Goal: Information Seeking & Learning: Learn about a topic

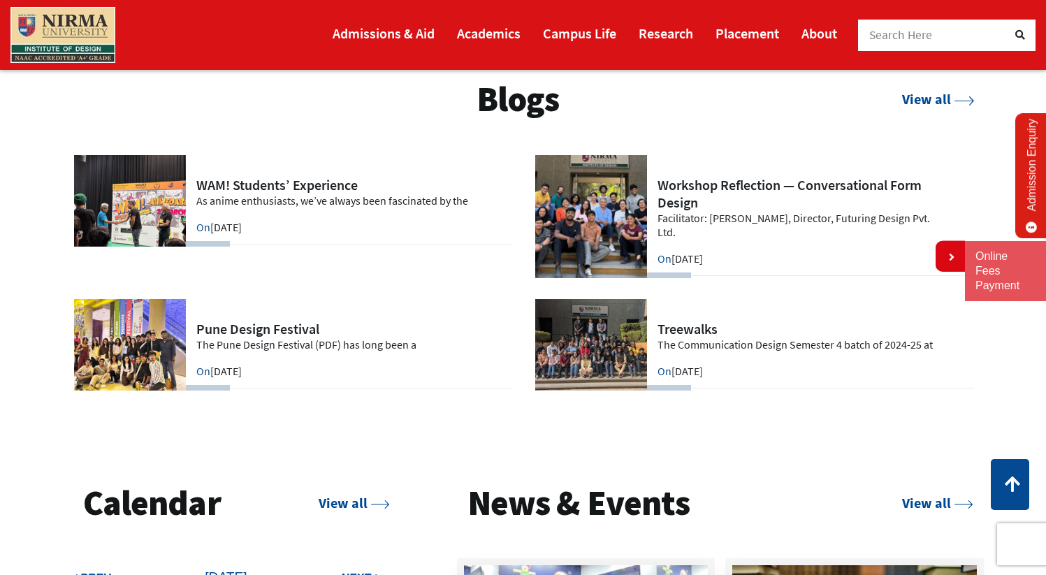
scroll to position [2864, 0]
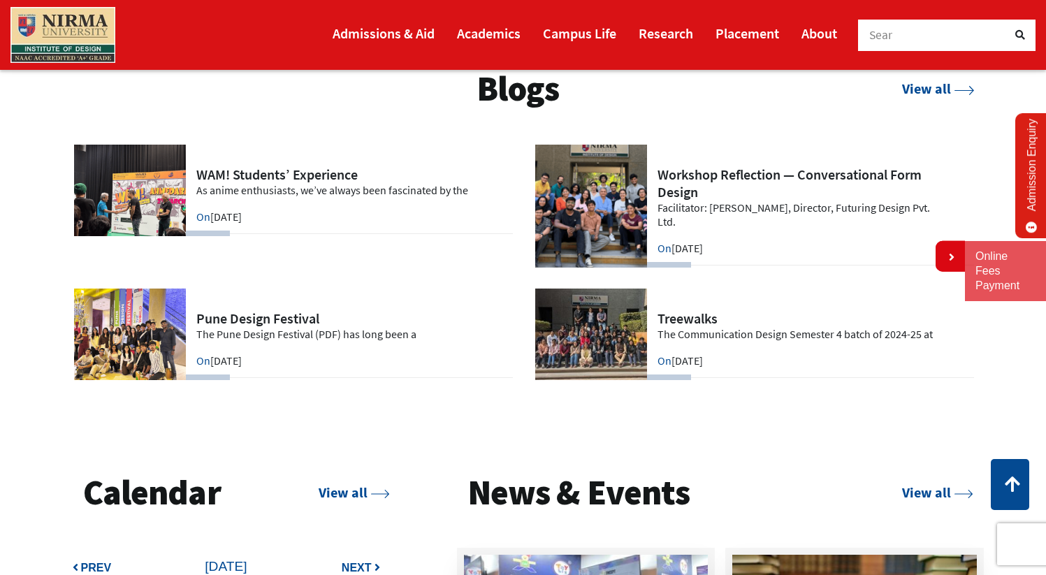
click at [299, 336] on link at bounding box center [293, 334] width 440 height 92
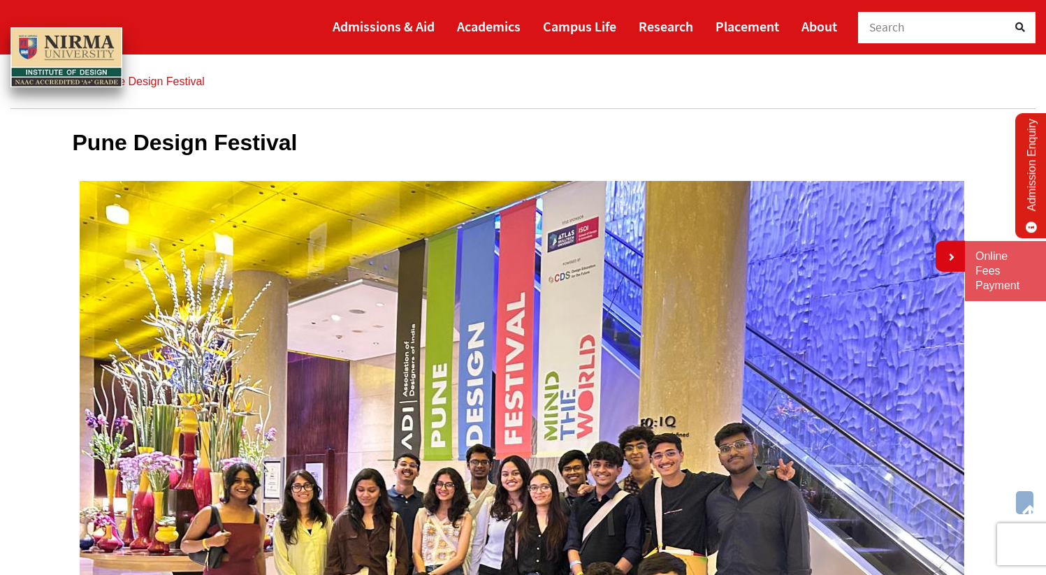
scroll to position [26, 0]
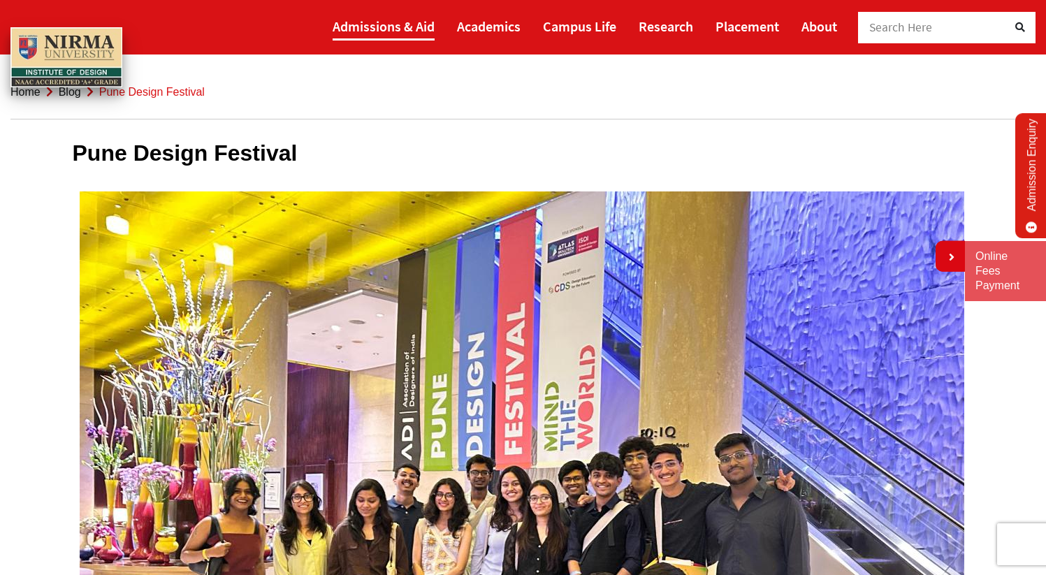
click at [370, 29] on link "Admissions & Aid" at bounding box center [383, 26] width 102 height 29
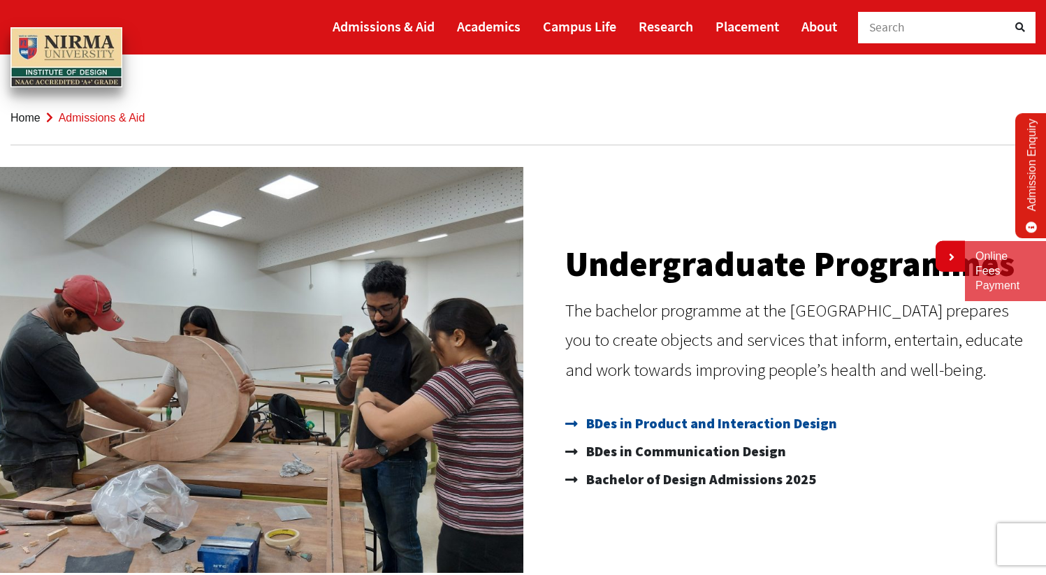
click at [674, 418] on span "BDes in Product and Interaction Design" at bounding box center [710, 423] width 254 height 28
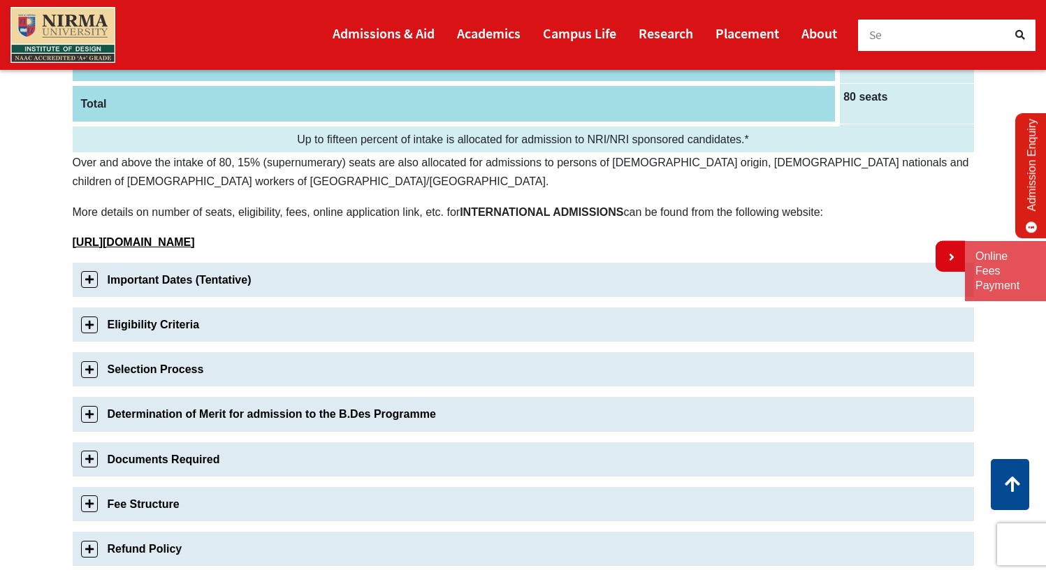
scroll to position [330, 0]
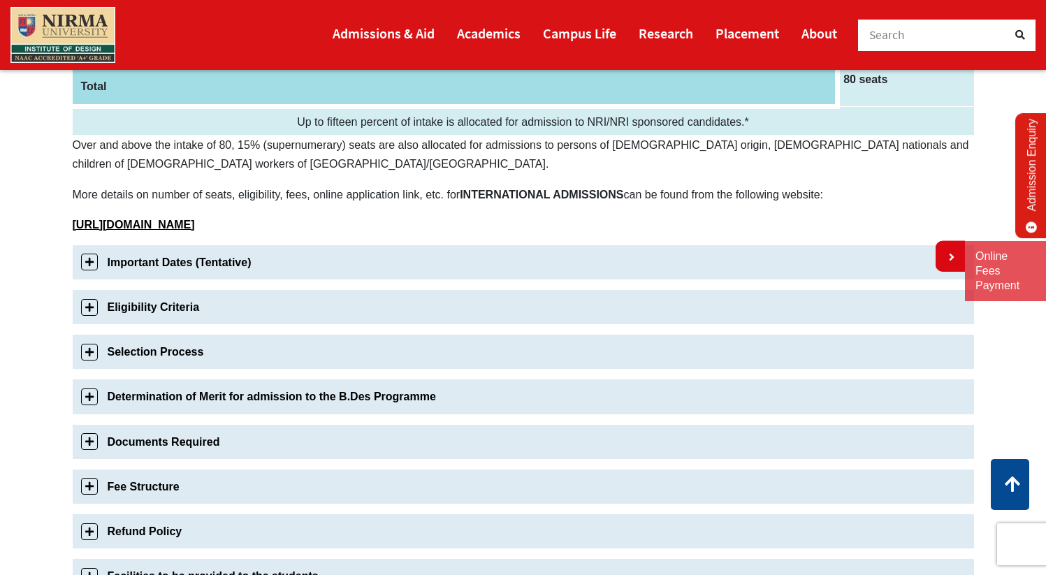
click at [85, 264] on link "Important Dates (Tentative)" at bounding box center [523, 262] width 901 height 34
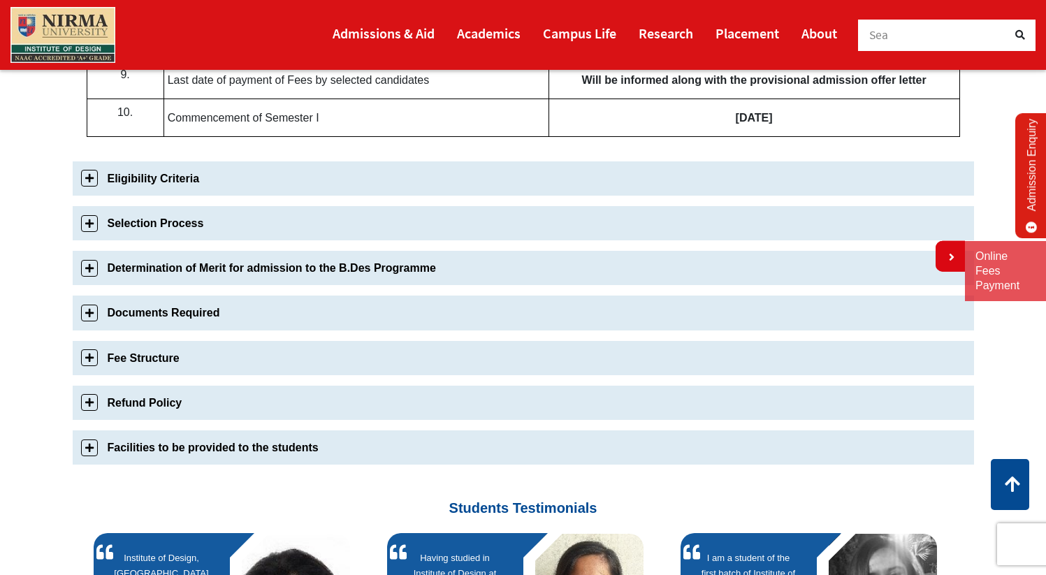
scroll to position [958, 0]
click at [86, 182] on link "Eligibility Criteria" at bounding box center [523, 178] width 901 height 34
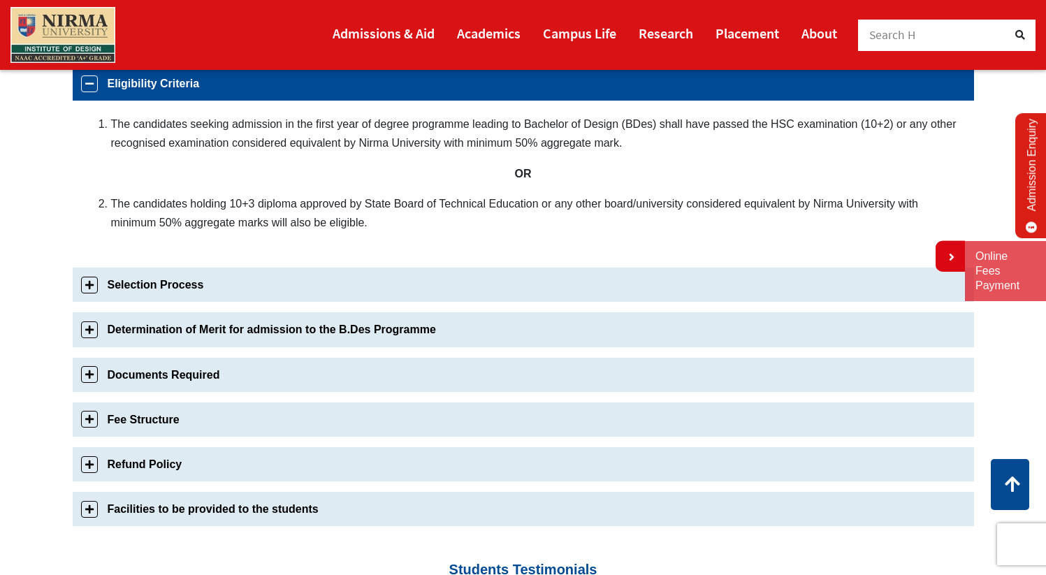
scroll to position [572, 0]
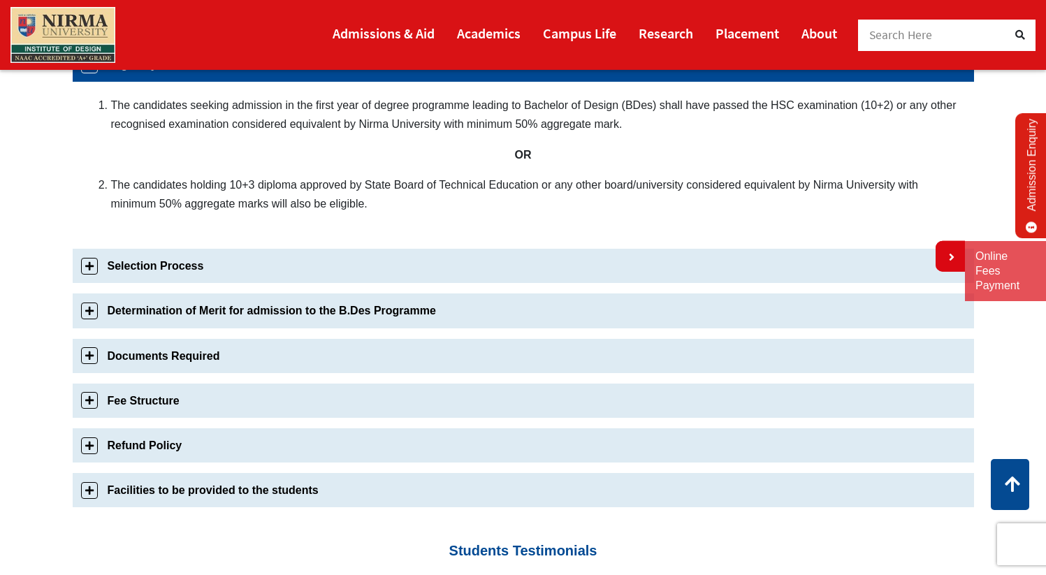
click at [82, 269] on link "Selection Process" at bounding box center [523, 266] width 901 height 34
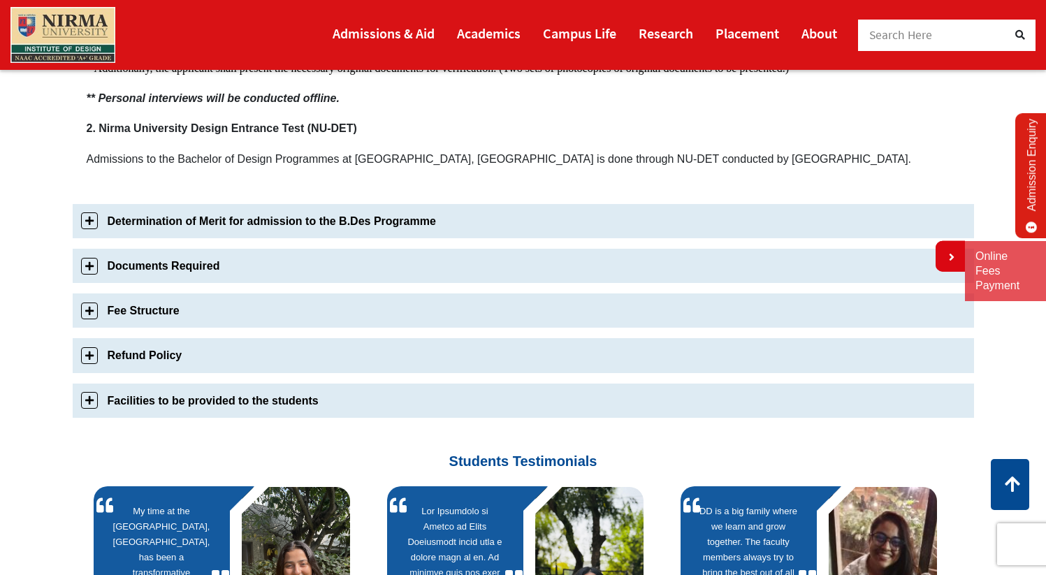
scroll to position [1033, 0]
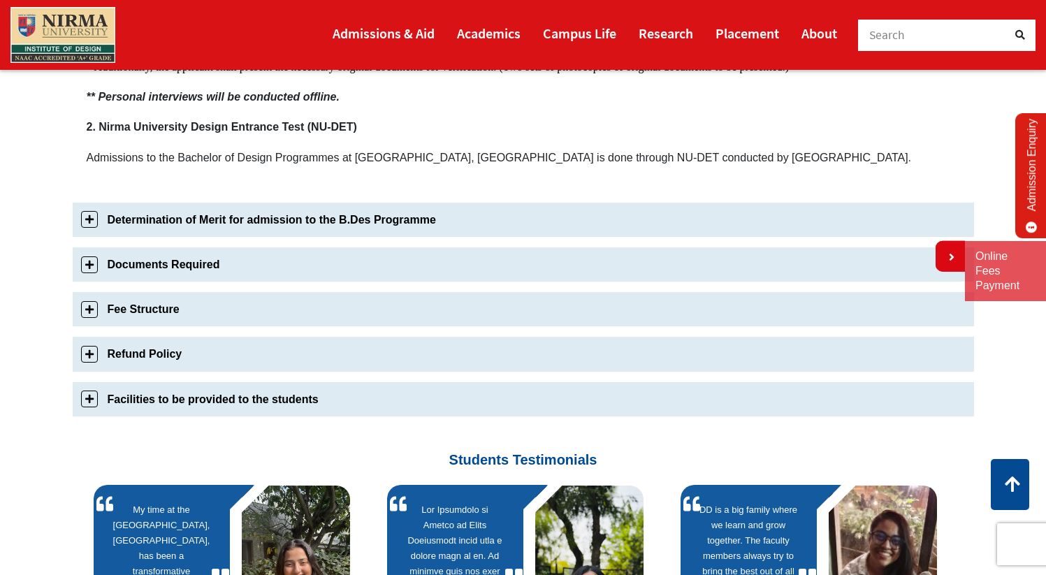
click at [148, 223] on link "Determination of Merit for admission to the B.Des Programme" at bounding box center [523, 220] width 901 height 34
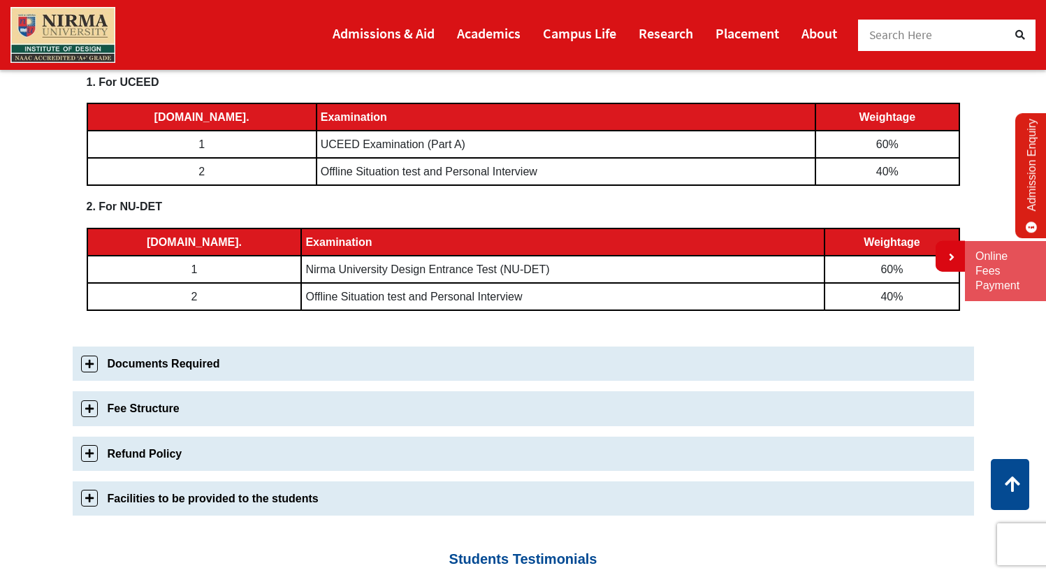
scroll to position [688, 0]
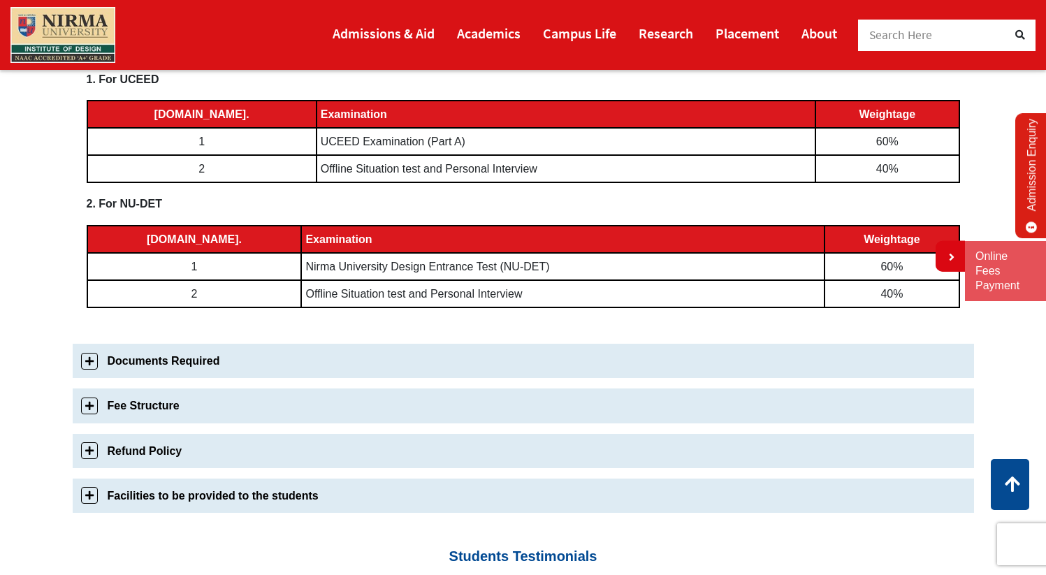
click at [173, 372] on link "Documents Required" at bounding box center [523, 361] width 901 height 34
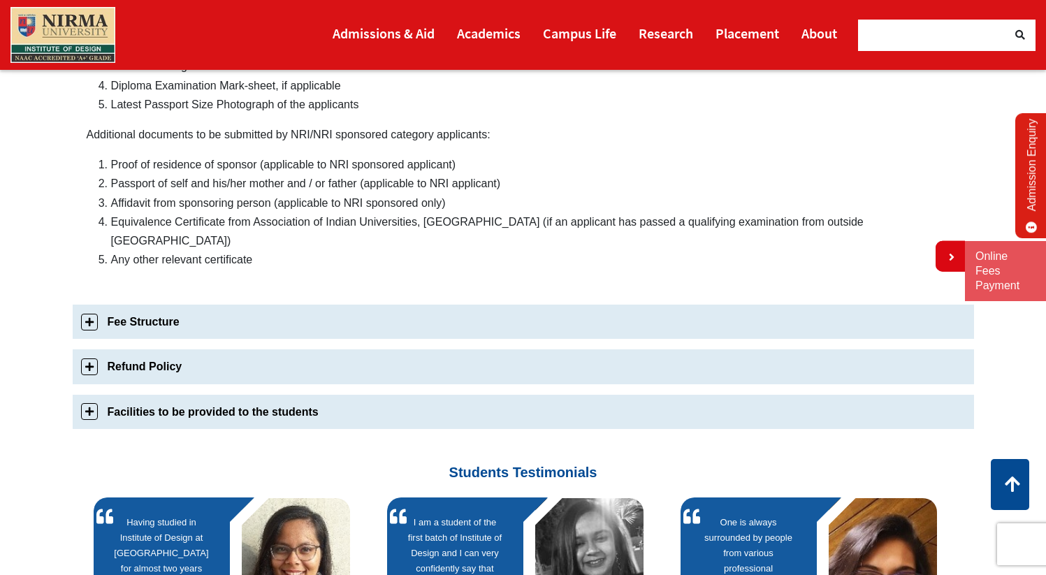
scroll to position [916, 0]
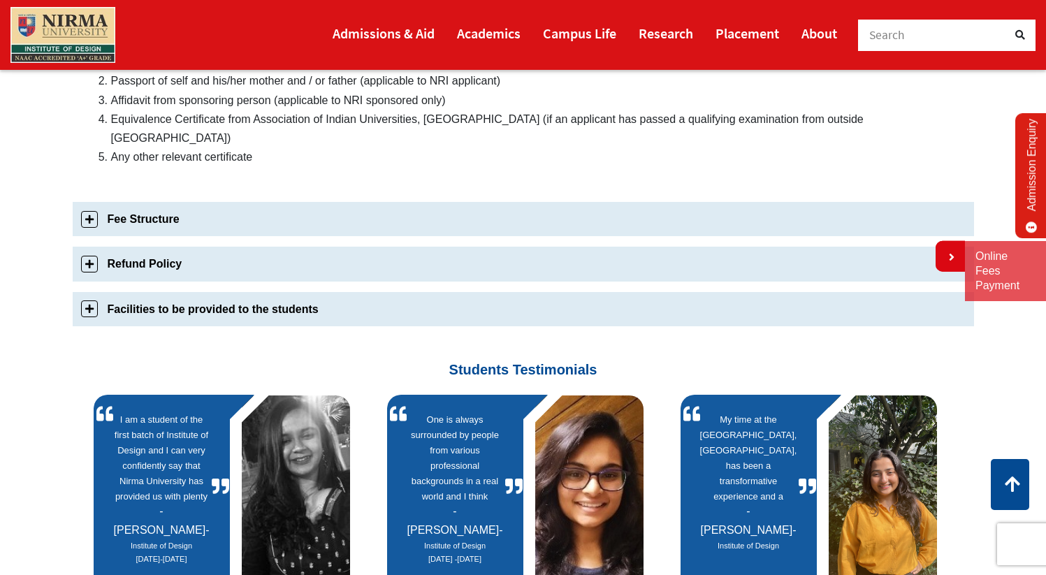
click at [156, 211] on link "Fee Structure" at bounding box center [523, 219] width 901 height 34
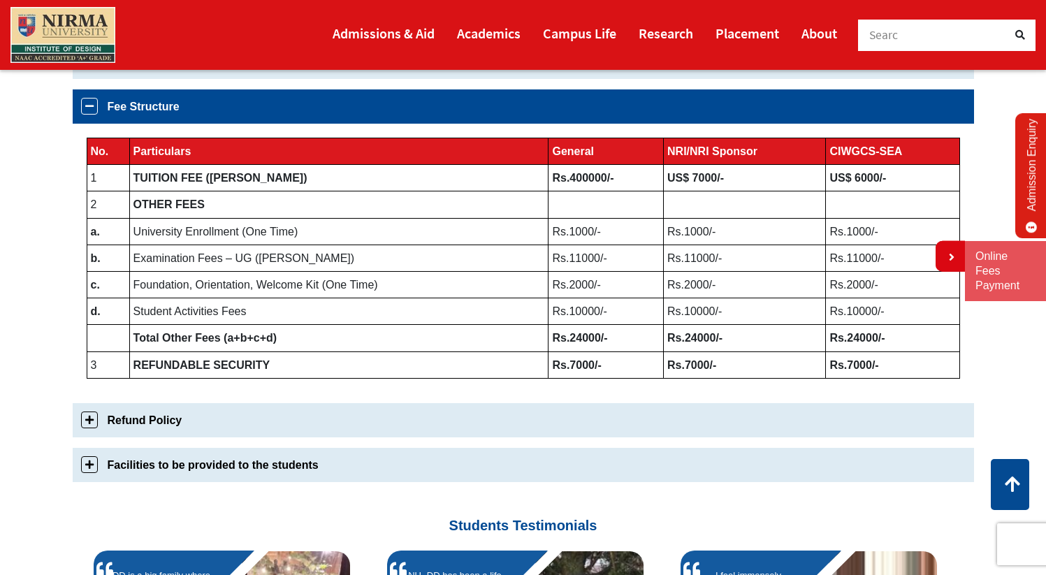
scroll to position [722, 0]
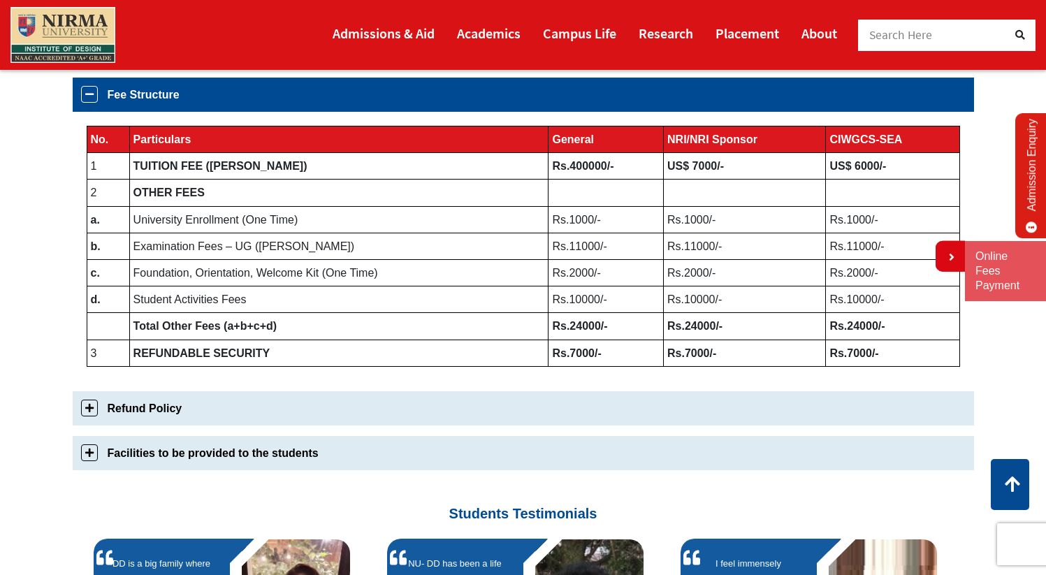
click at [88, 409] on link "Refund Policy" at bounding box center [523, 408] width 901 height 34
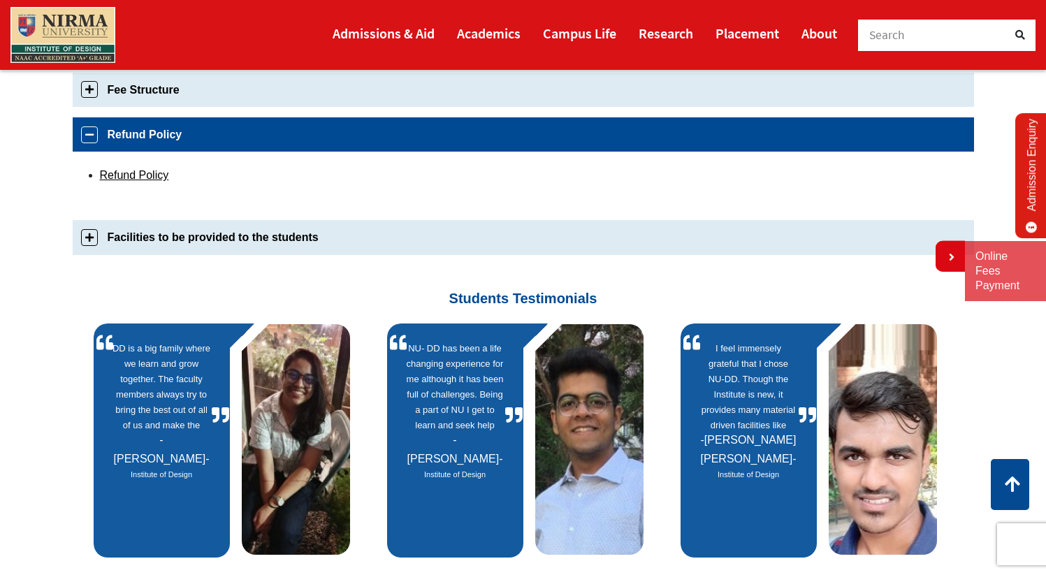
scroll to position [760, 0]
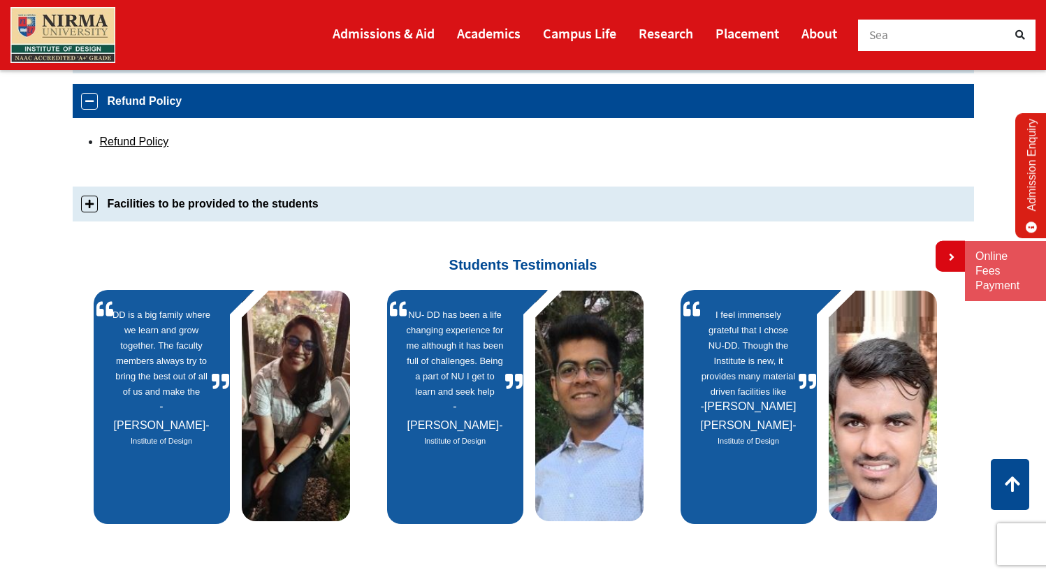
click at [86, 205] on link "Facilities to be provided to the students" at bounding box center [523, 203] width 901 height 34
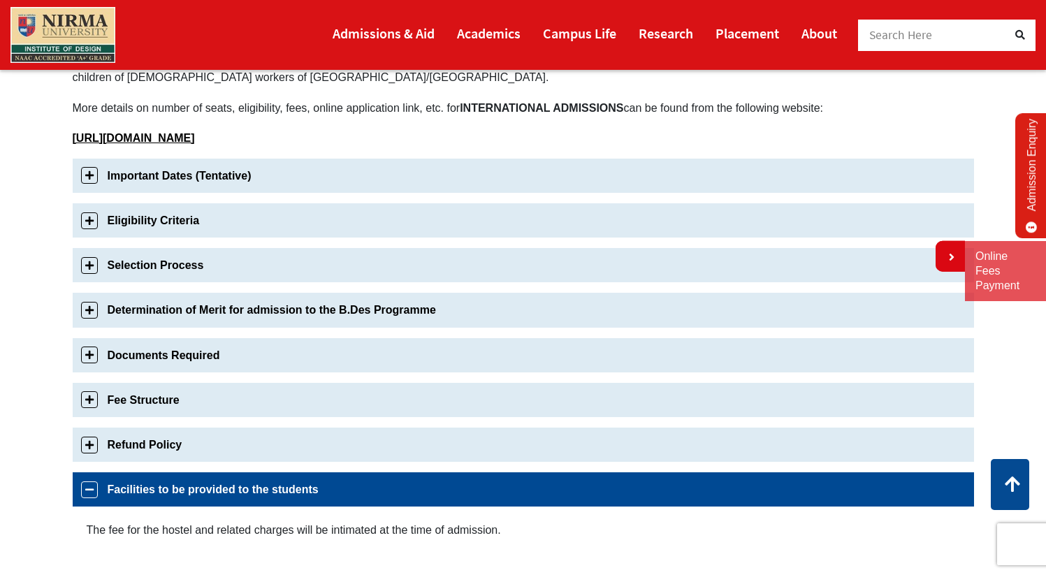
scroll to position [415, 0]
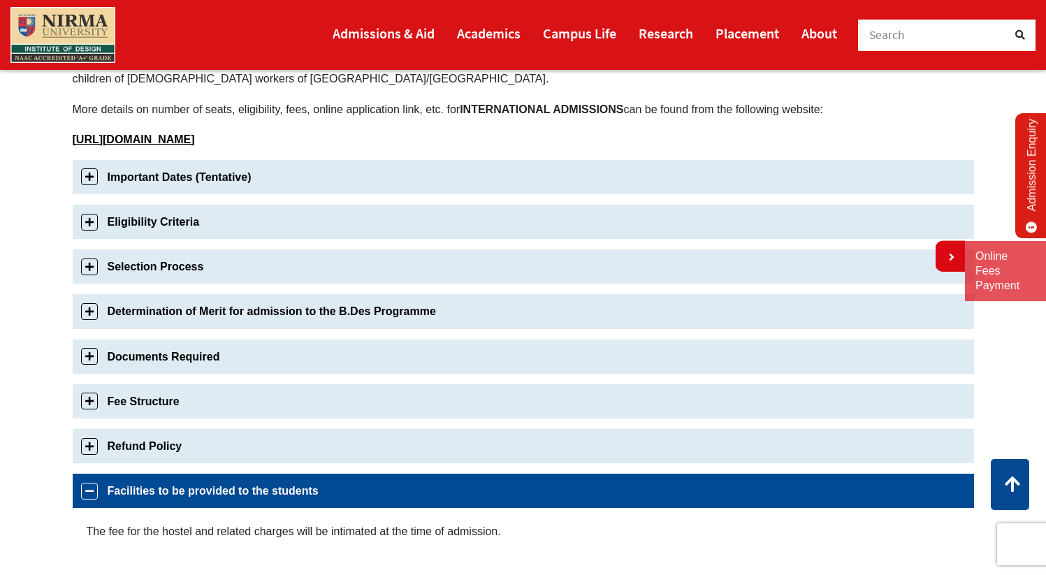
click at [177, 406] on link "Fee Structure" at bounding box center [523, 401] width 901 height 34
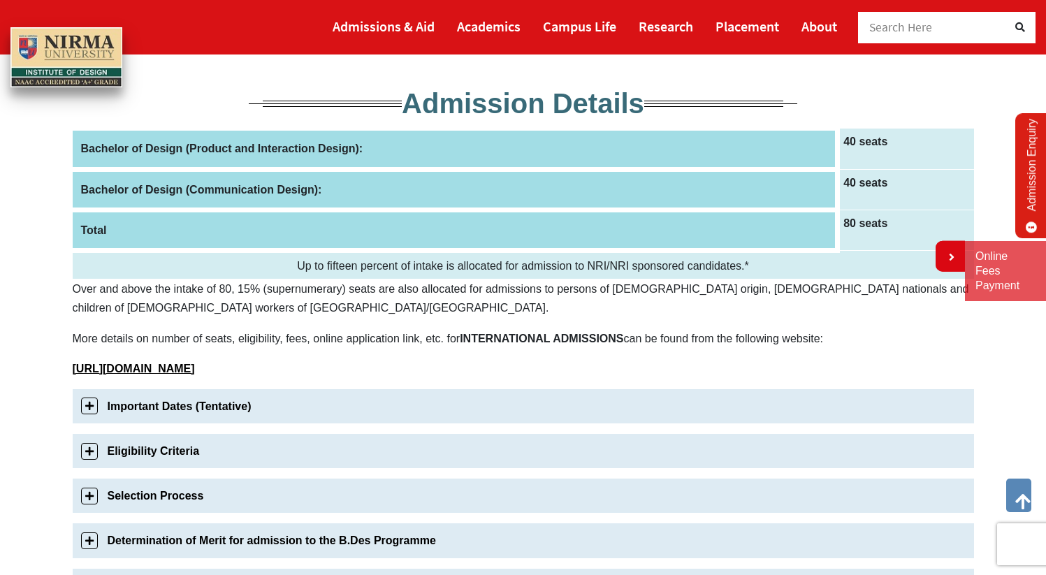
scroll to position [0, 0]
